Goal: Transaction & Acquisition: Purchase product/service

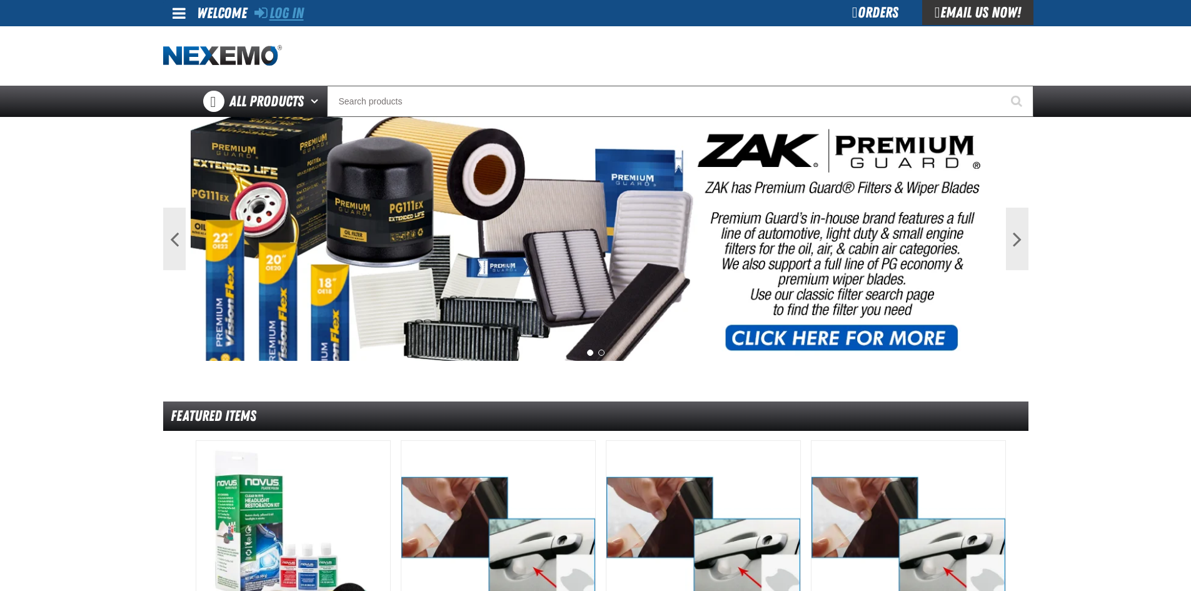
click at [284, 13] on link "Log In" at bounding box center [278, 13] width 49 height 18
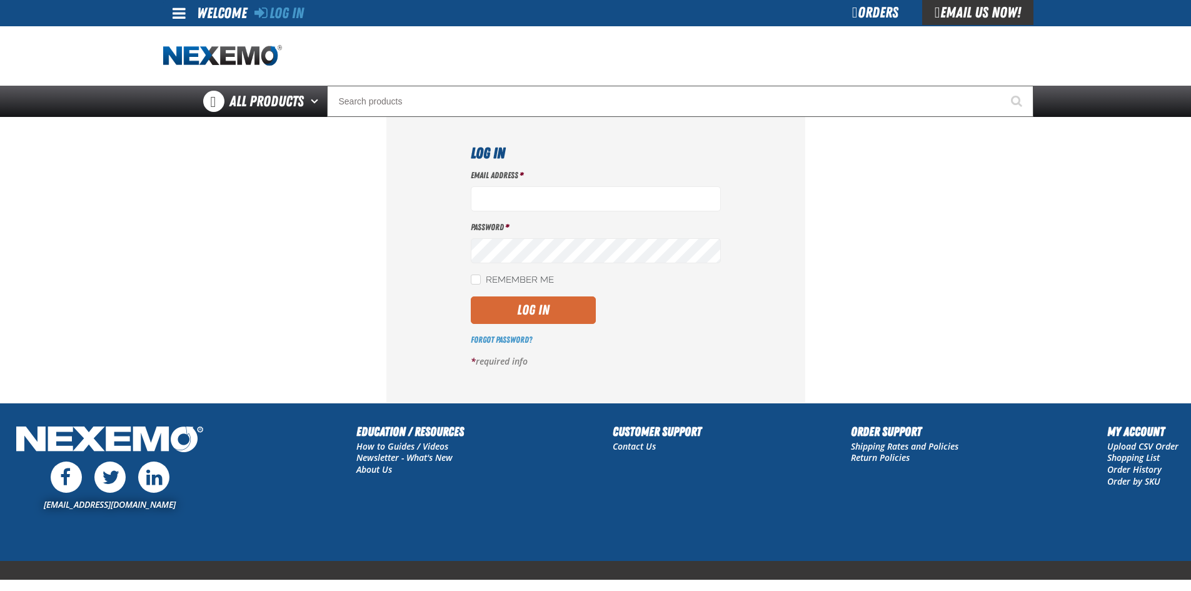
type input "[EMAIL_ADDRESS][DOMAIN_NAME]"
click at [506, 313] on button "Log In" at bounding box center [533, 310] width 125 height 28
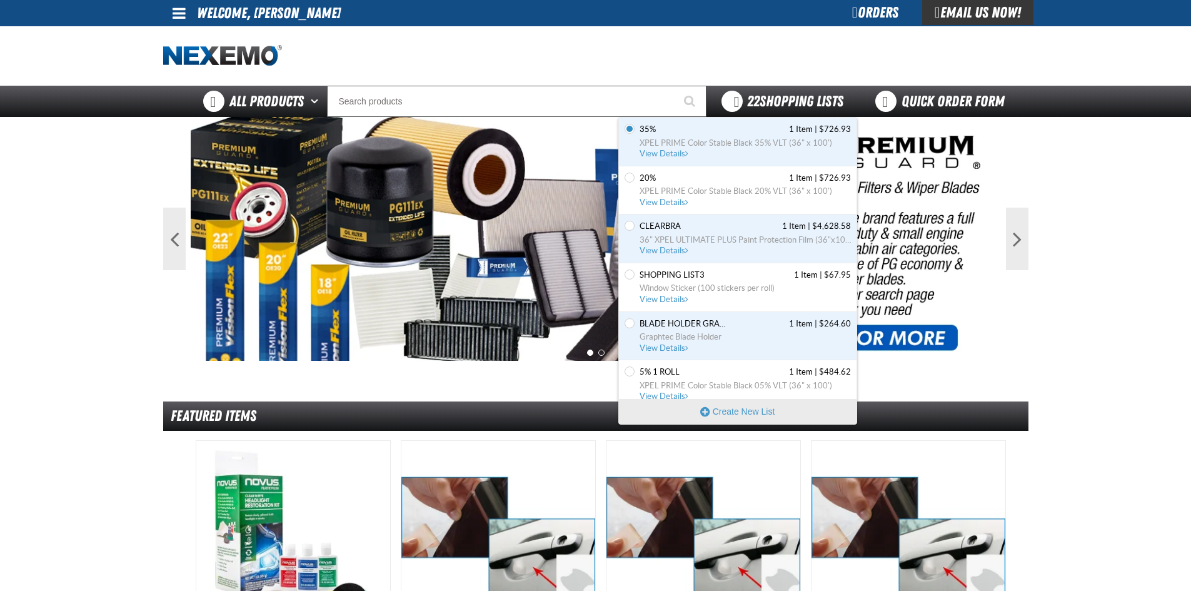
click at [784, 98] on span "22 Shopping Lists" at bounding box center [795, 102] width 96 height 18
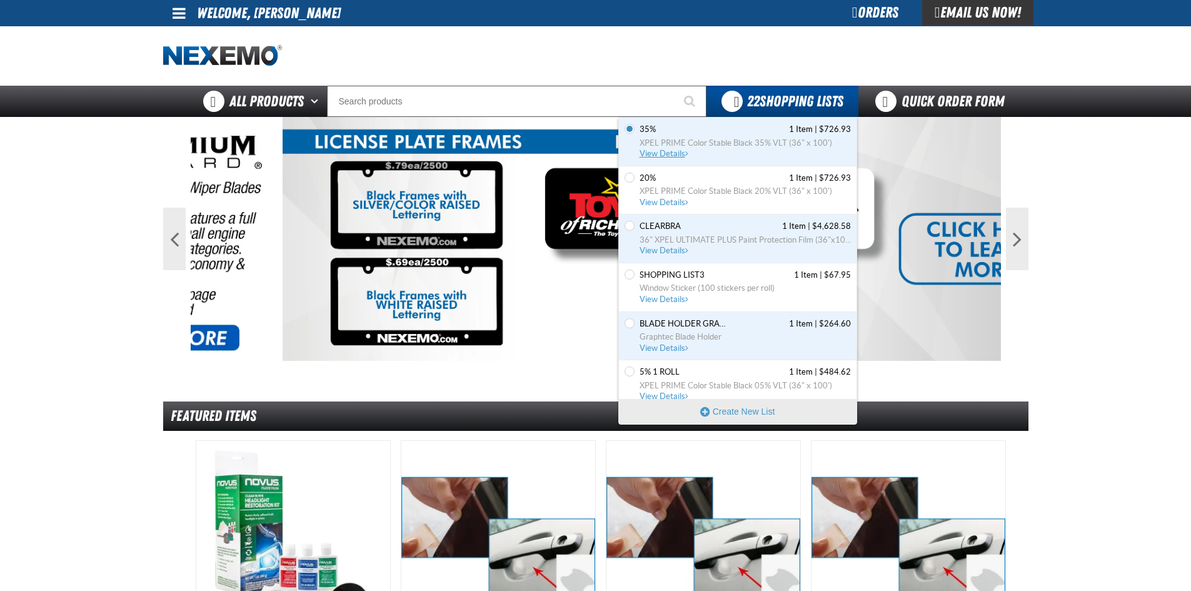
click at [658, 154] on span "View Details" at bounding box center [664, 153] width 51 height 9
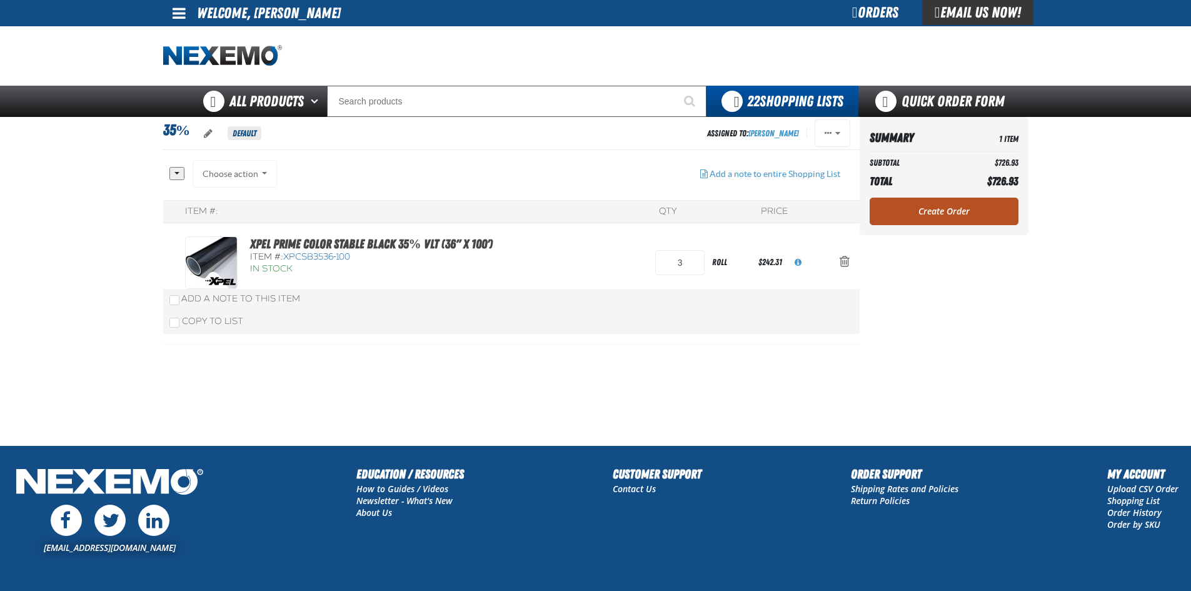
click at [939, 210] on link "Create Order" at bounding box center [943, 212] width 149 height 28
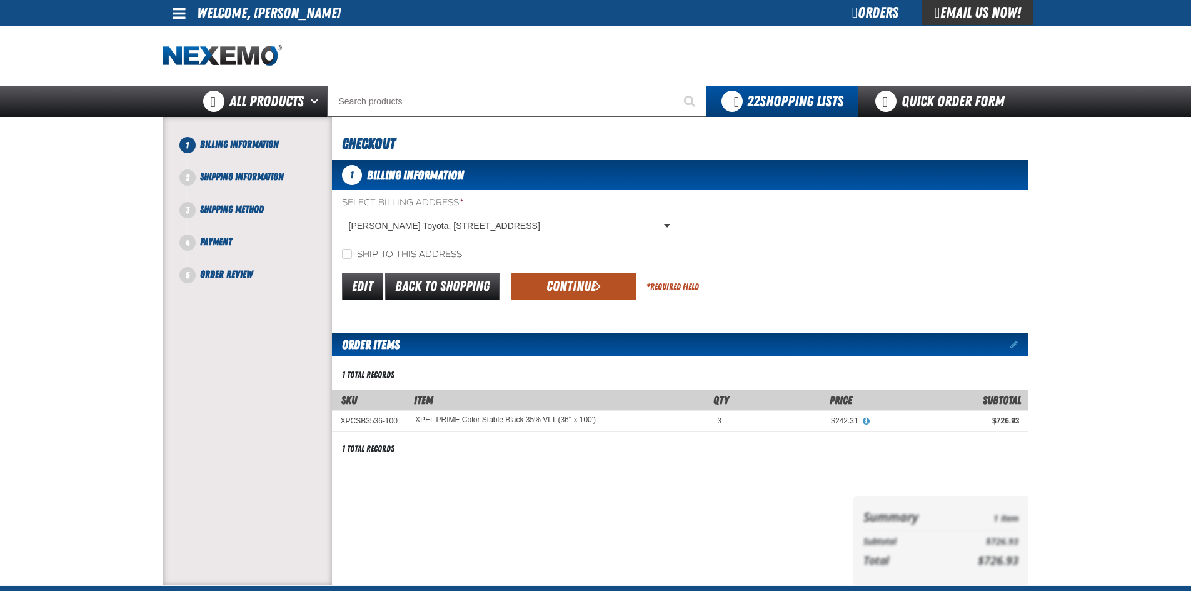
click at [603, 289] on button "Continue" at bounding box center [573, 287] width 125 height 28
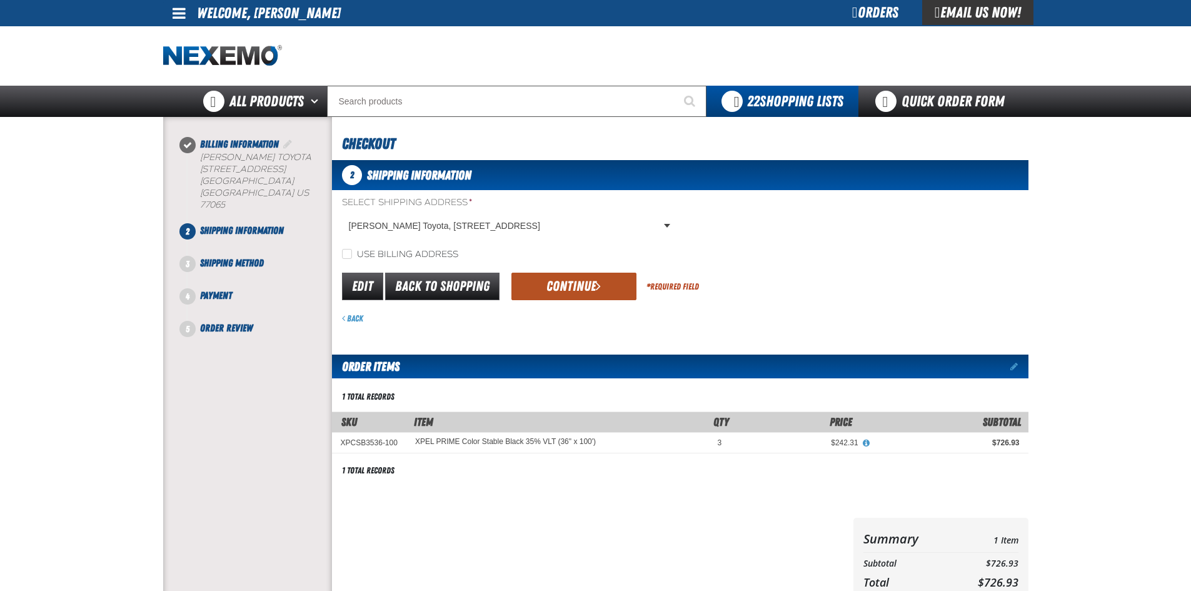
click at [553, 291] on button "Continue" at bounding box center [573, 287] width 125 height 28
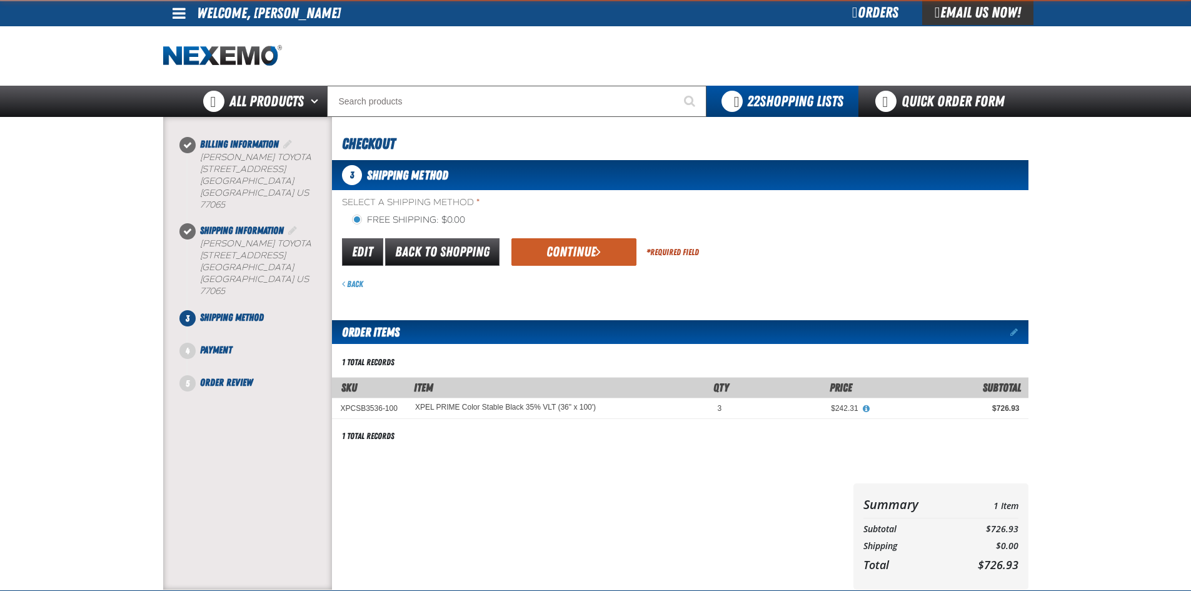
drag, startPoint x: 554, startPoint y: 251, endPoint x: 558, endPoint y: 265, distance: 14.3
click at [554, 252] on button "Continue" at bounding box center [573, 252] width 125 height 28
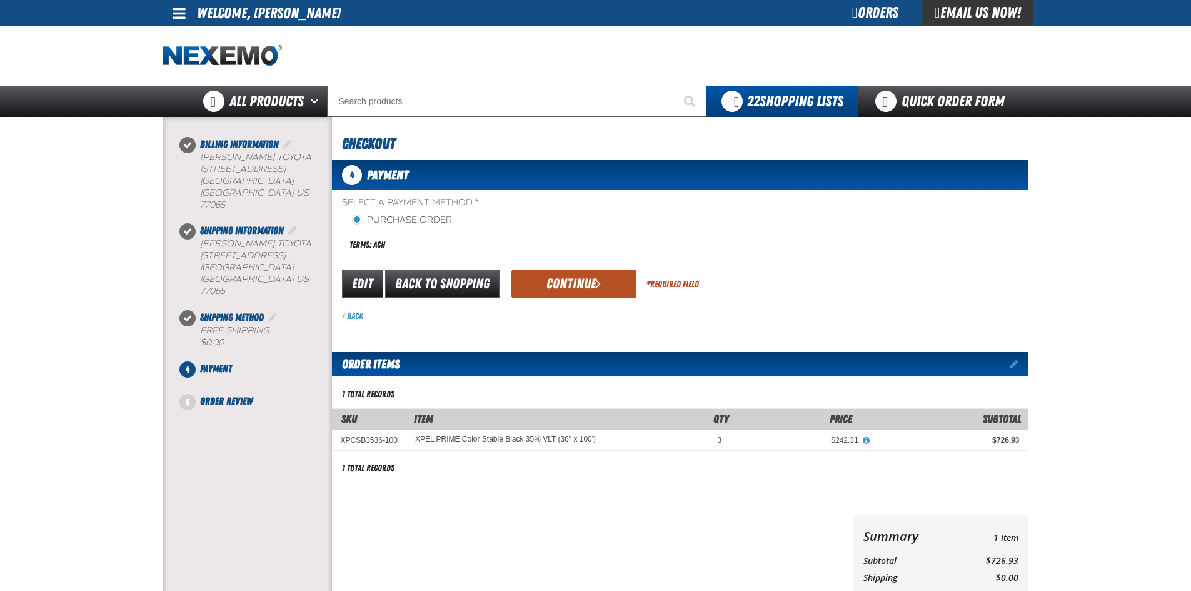
click at [562, 280] on button "Continue" at bounding box center [573, 284] width 125 height 28
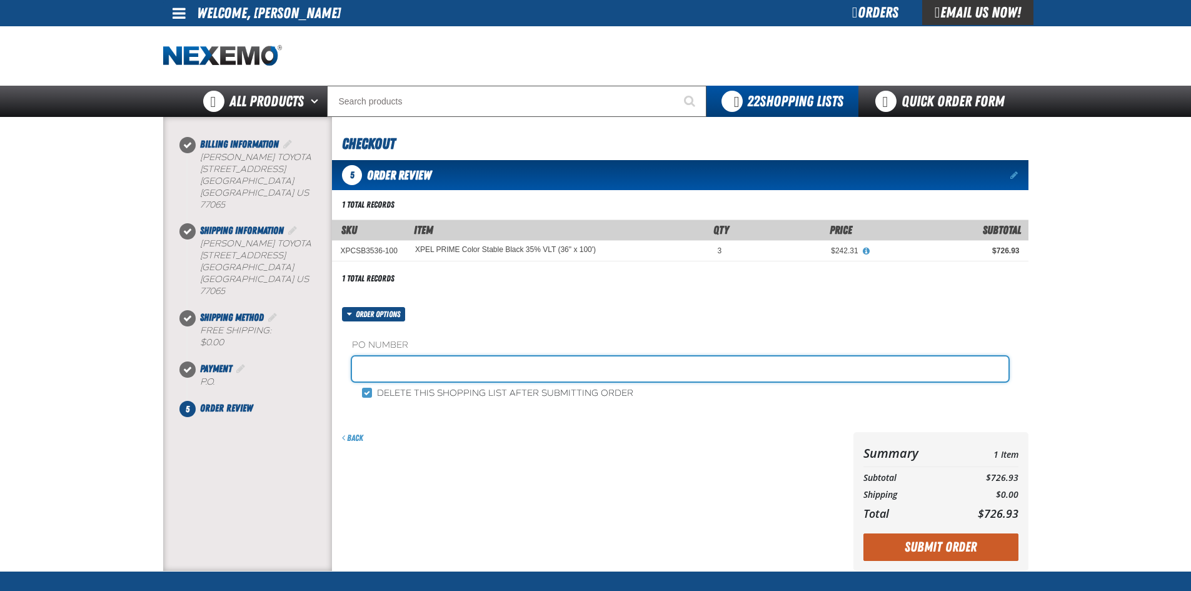
click at [581, 374] on input "text" at bounding box center [680, 368] width 656 height 25
type input "adam boyd service"
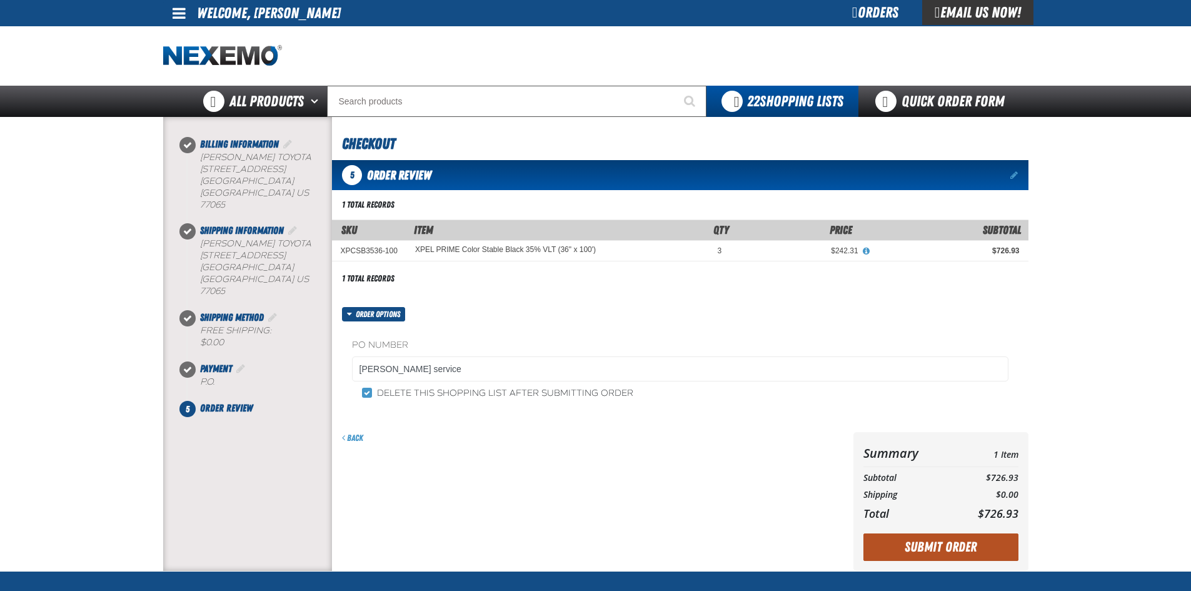
click at [951, 553] on button "Submit Order" at bounding box center [940, 547] width 155 height 28
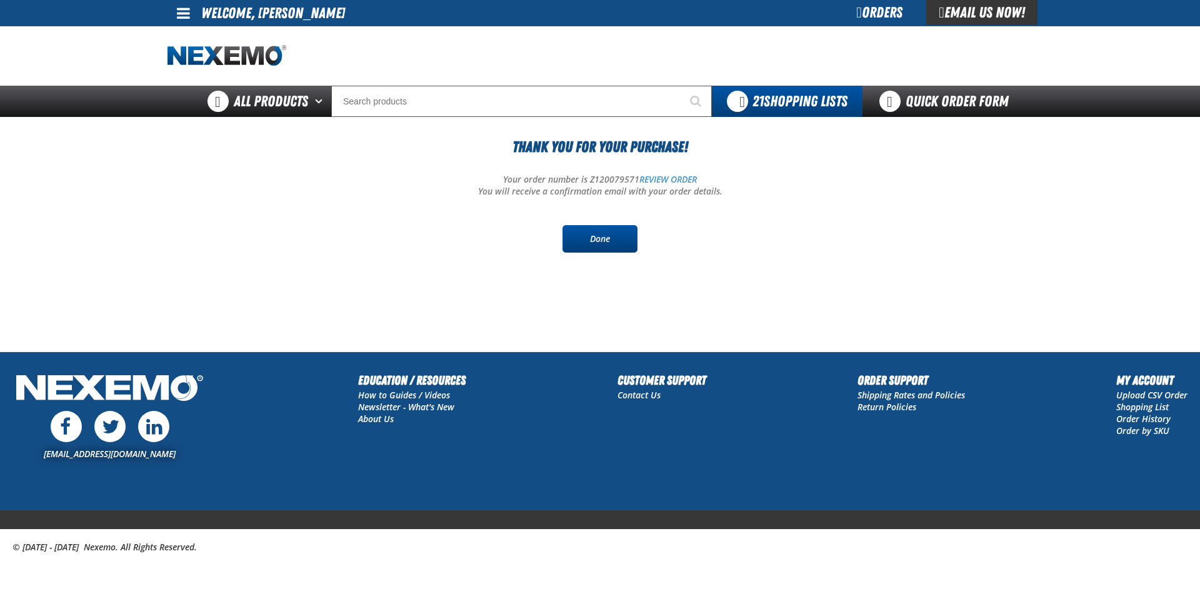
click at [603, 232] on link "Done" at bounding box center [600, 239] width 75 height 28
